Goal: Information Seeking & Learning: Learn about a topic

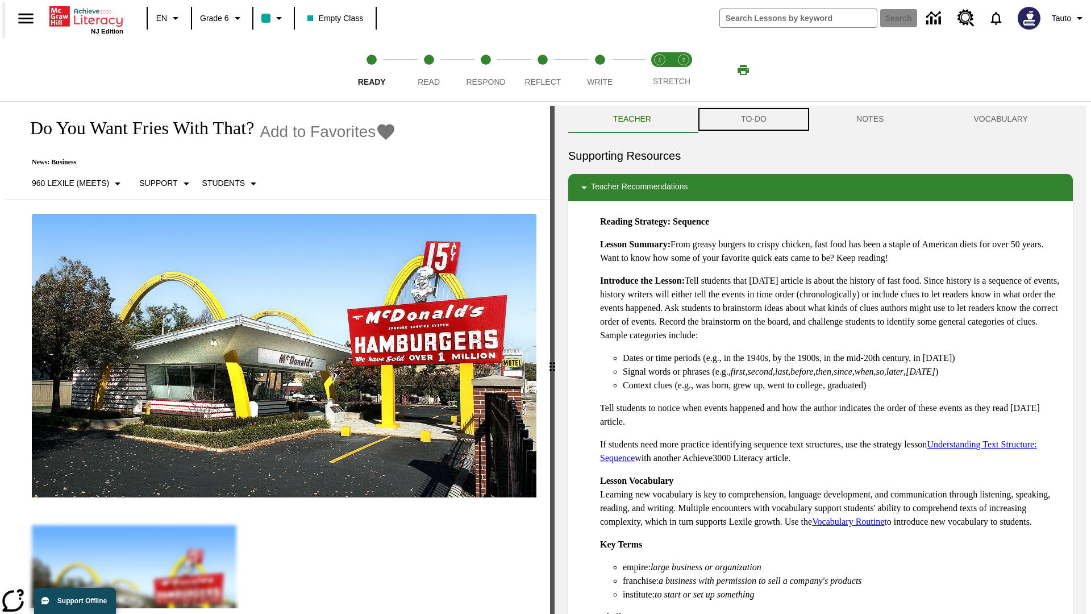
click at [753, 119] on button "TO-DO" at bounding box center [753, 119] width 115 height 27
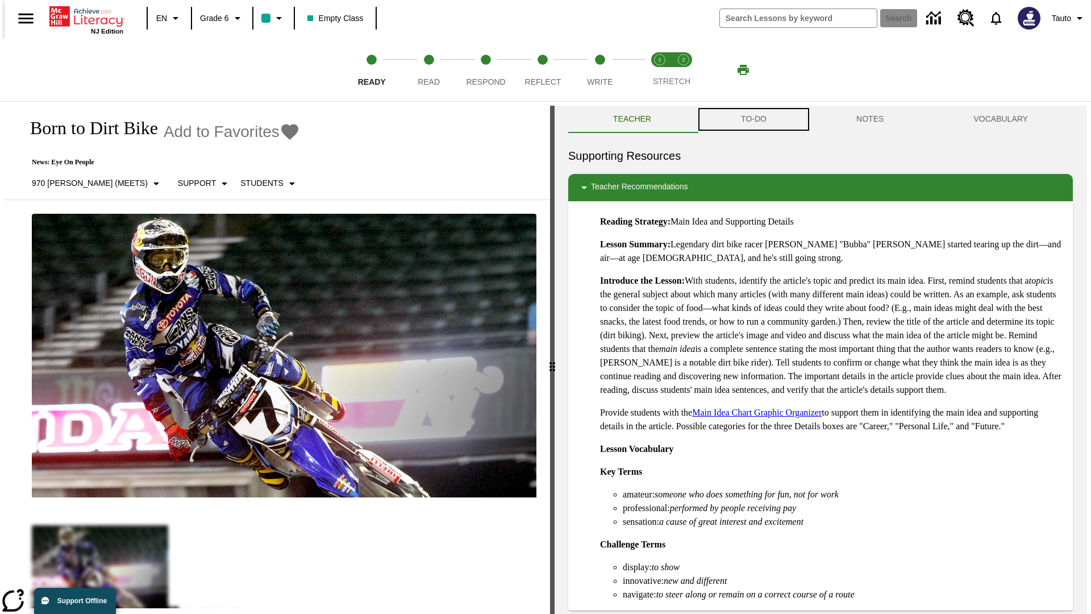
click at [753, 119] on button "TO-DO" at bounding box center [753, 119] width 115 height 27
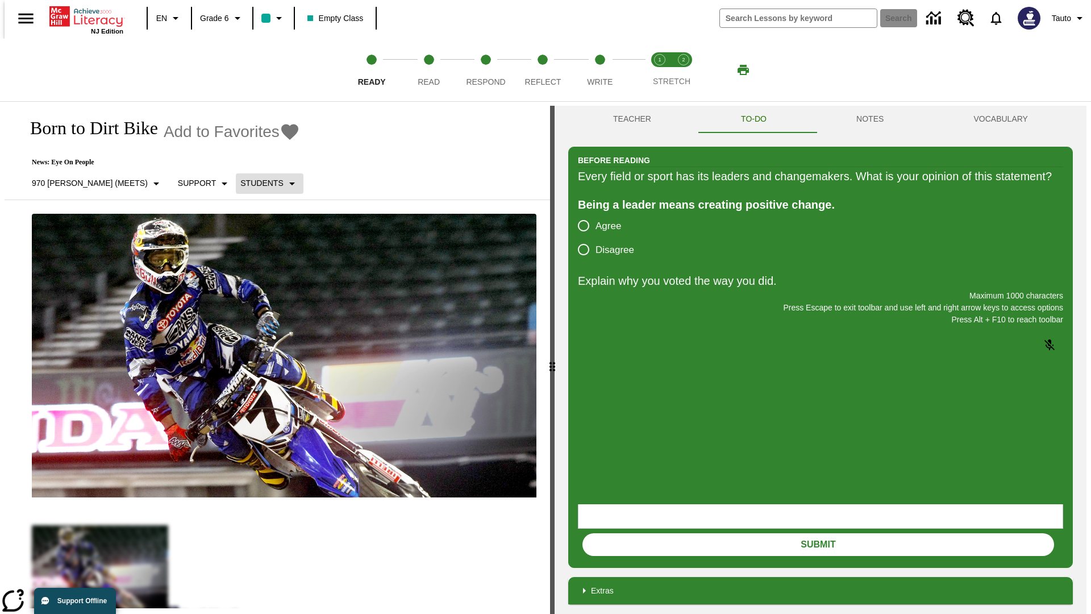
click at [240, 183] on p "Students" at bounding box center [261, 183] width 43 height 12
